Goal: Task Accomplishment & Management: Complete application form

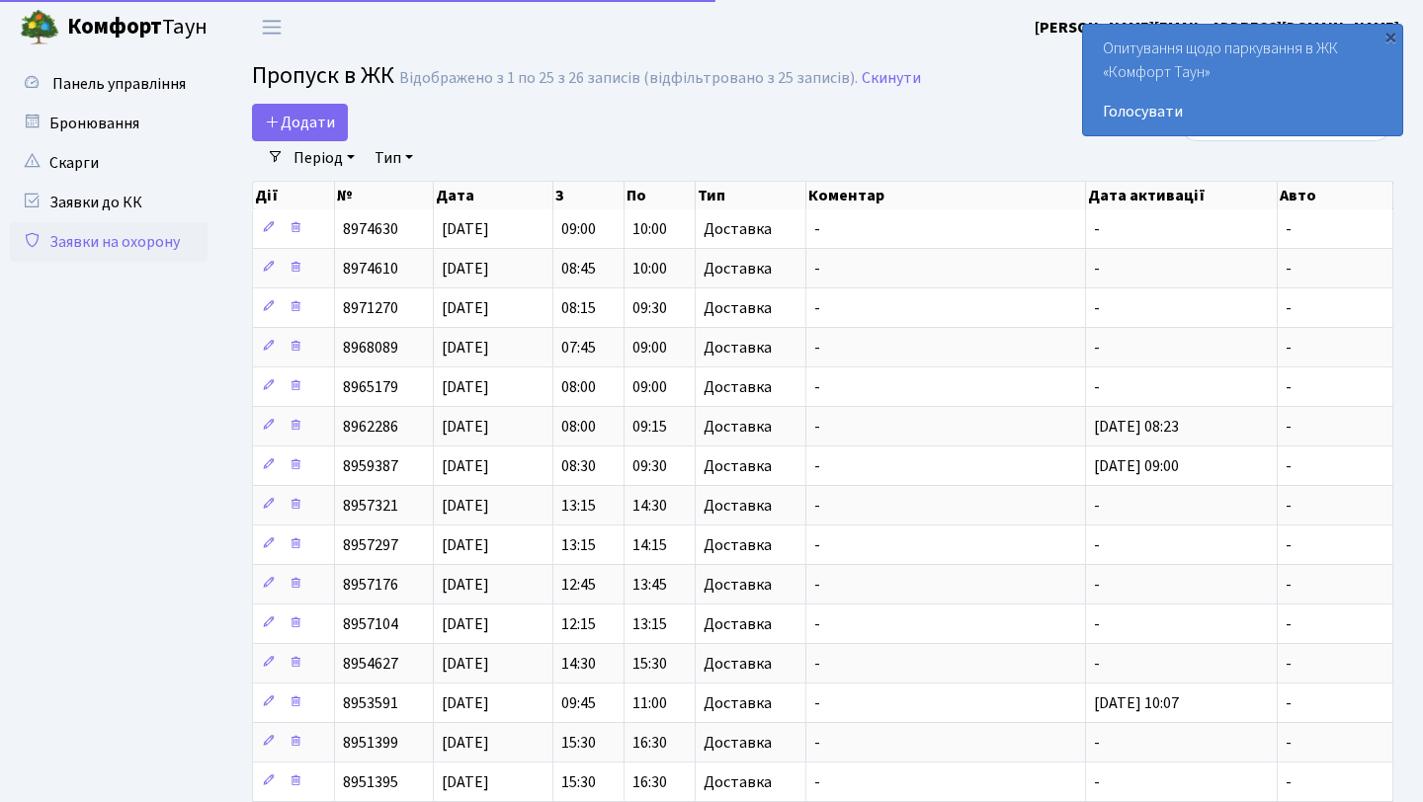
select select "25"
click at [320, 104] on link "Додати" at bounding box center [300, 123] width 96 height 38
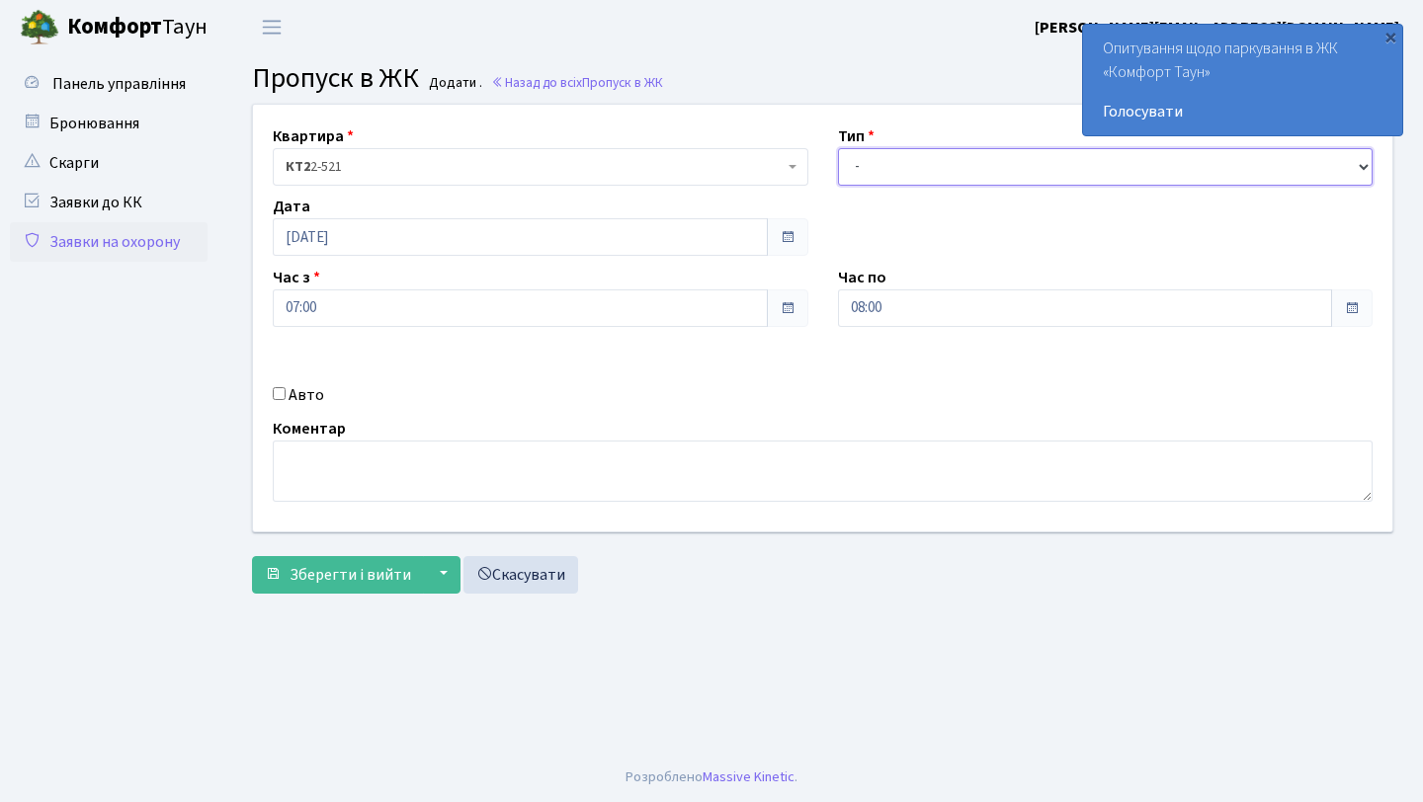
click at [974, 155] on select "- Доставка Таксі Гості Сервіс" at bounding box center [1105, 167] width 535 height 38
select select "1"
click at [838, 148] on select "- Доставка Таксі Гості Сервіс" at bounding box center [1105, 167] width 535 height 38
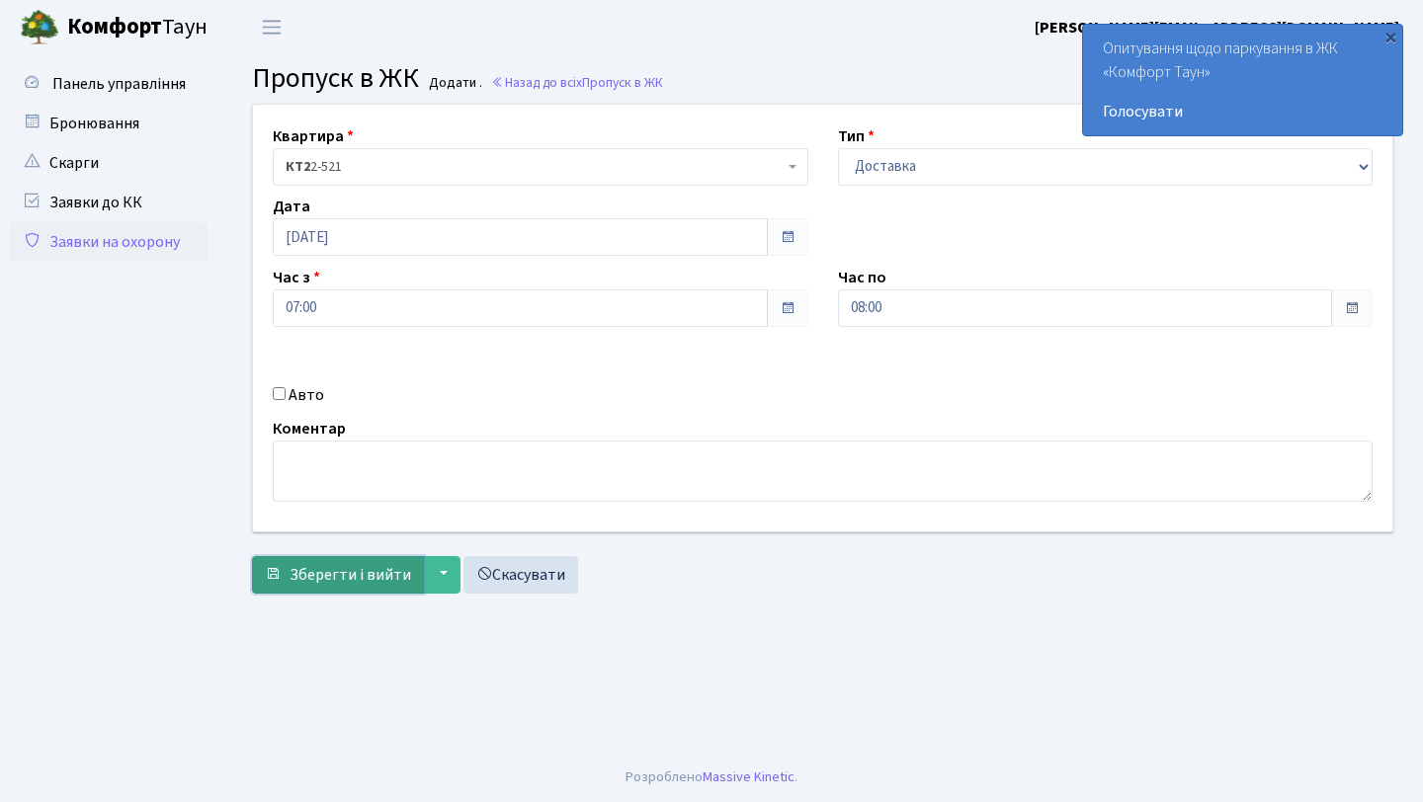
click at [314, 592] on button "Зберегти і вийти" at bounding box center [338, 575] width 172 height 38
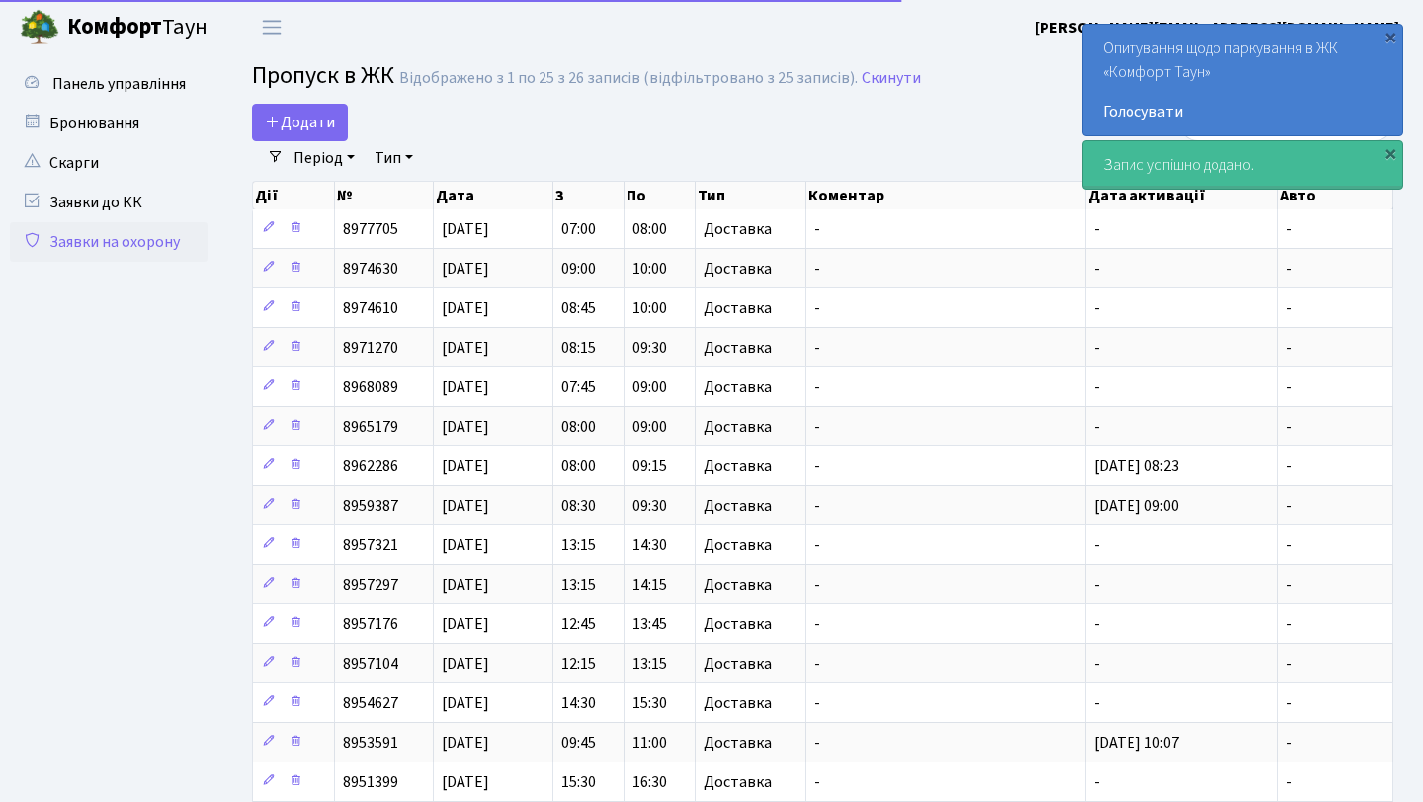
select select "25"
